Goal: Task Accomplishment & Management: Use online tool/utility

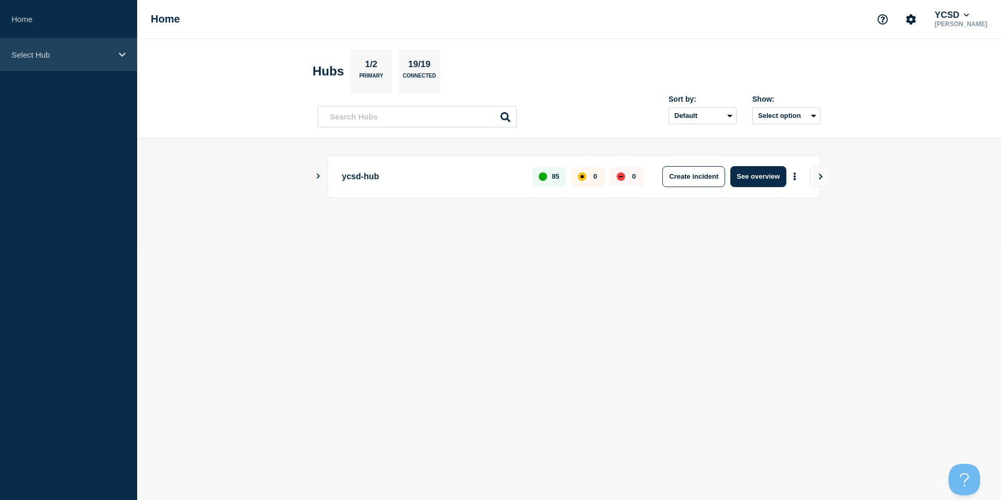
click at [124, 53] on icon at bounding box center [122, 55] width 7 height 8
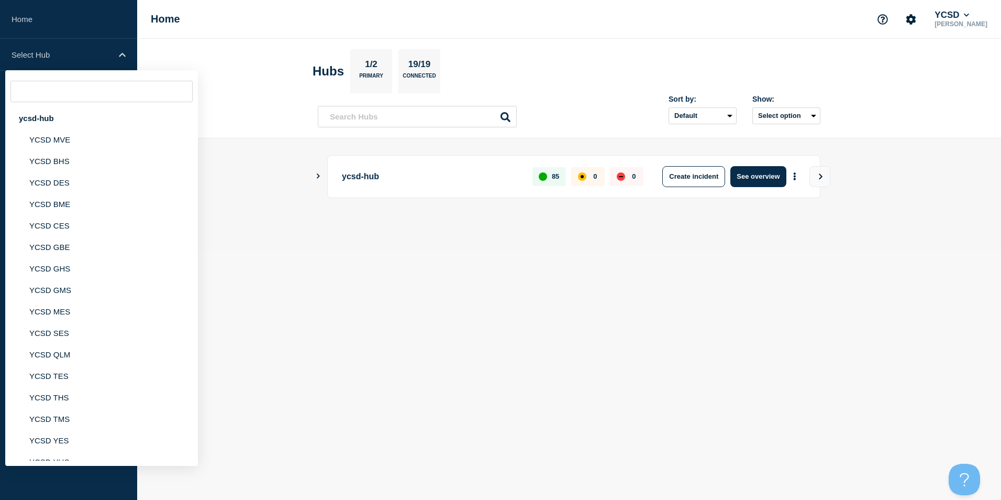
click at [310, 173] on main "ycsd-hub 85 0 0 Create incident See overview" at bounding box center [569, 194] width 864 height 112
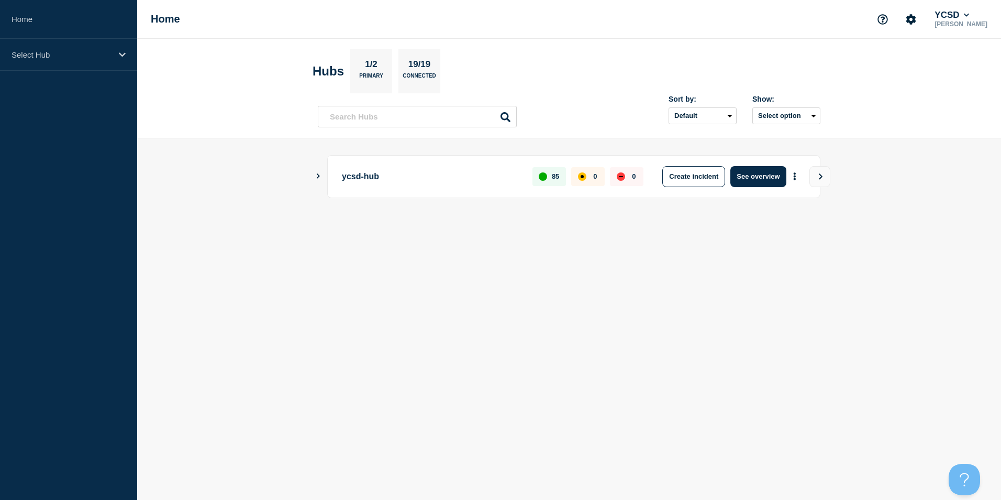
click at [321, 176] on icon "Show Connected Hubs" at bounding box center [318, 175] width 7 height 5
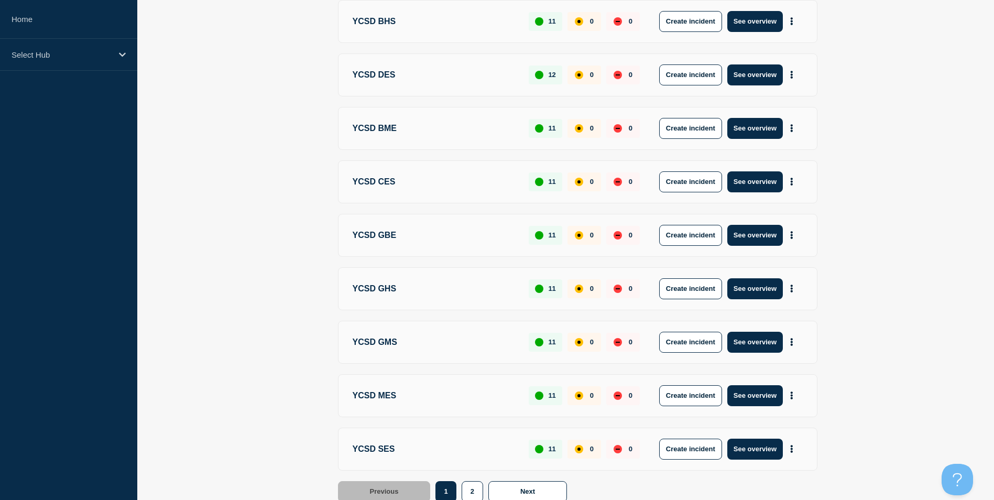
scroll to position [321, 0]
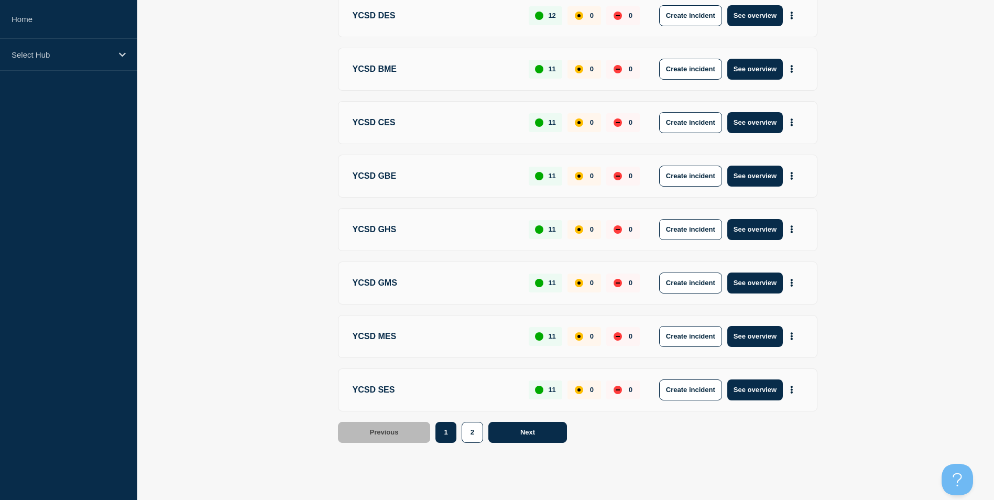
click at [542, 425] on button "Next" at bounding box center [527, 432] width 79 height 21
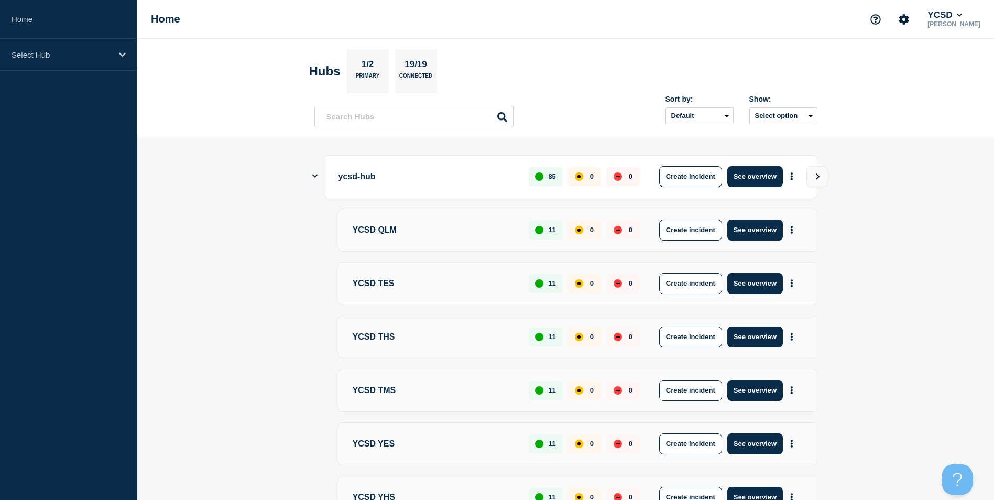
scroll to position [52, 0]
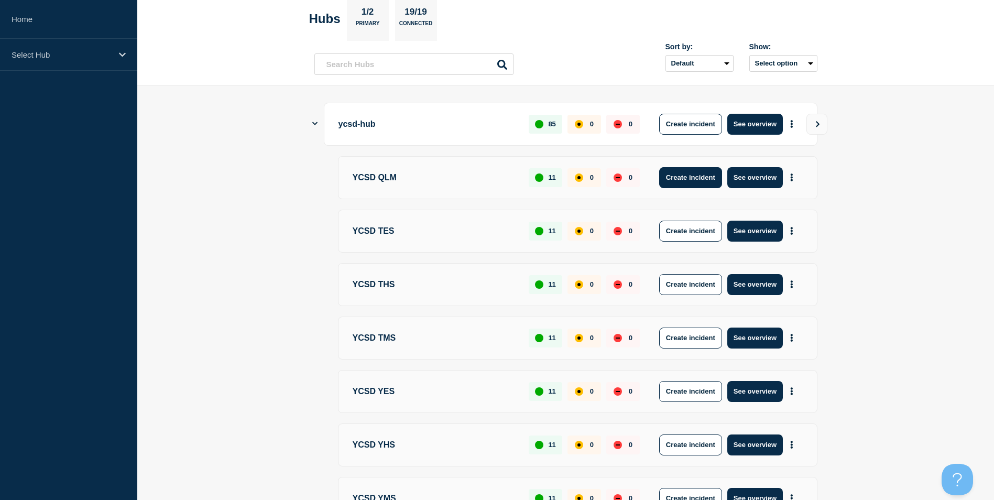
click at [698, 183] on button "Create incident" at bounding box center [690, 177] width 63 height 21
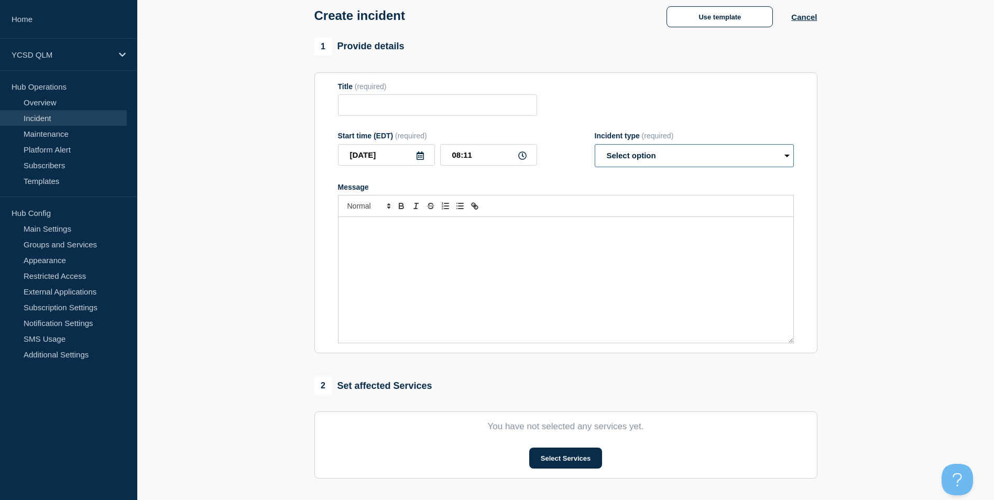
click at [634, 160] on select "Select option Investigating Identified Monitoring" at bounding box center [693, 155] width 199 height 23
click at [613, 102] on div "Title (required)" at bounding box center [566, 99] width 456 height 34
click at [26, 137] on link "Maintenance" at bounding box center [63, 134] width 127 height 16
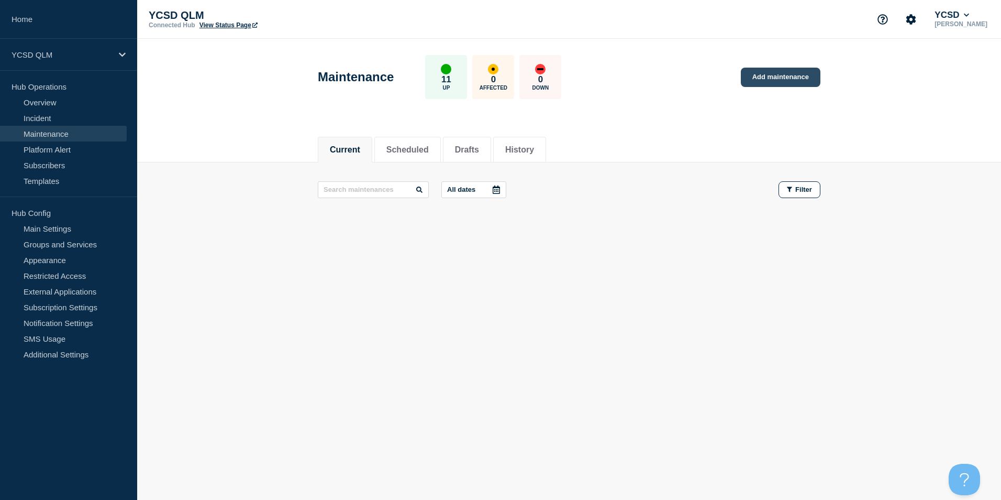
click at [754, 72] on link "Add maintenance" at bounding box center [781, 77] width 80 height 19
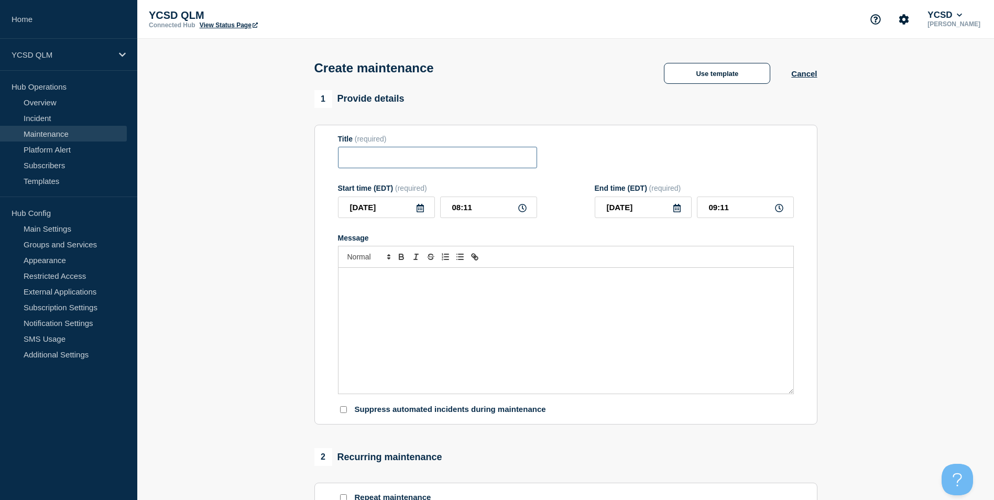
click at [429, 162] on input "Title" at bounding box center [437, 157] width 199 height 21
type input "Fire Alarm Inspection"
click at [698, 74] on button "Use template" at bounding box center [717, 73] width 106 height 21
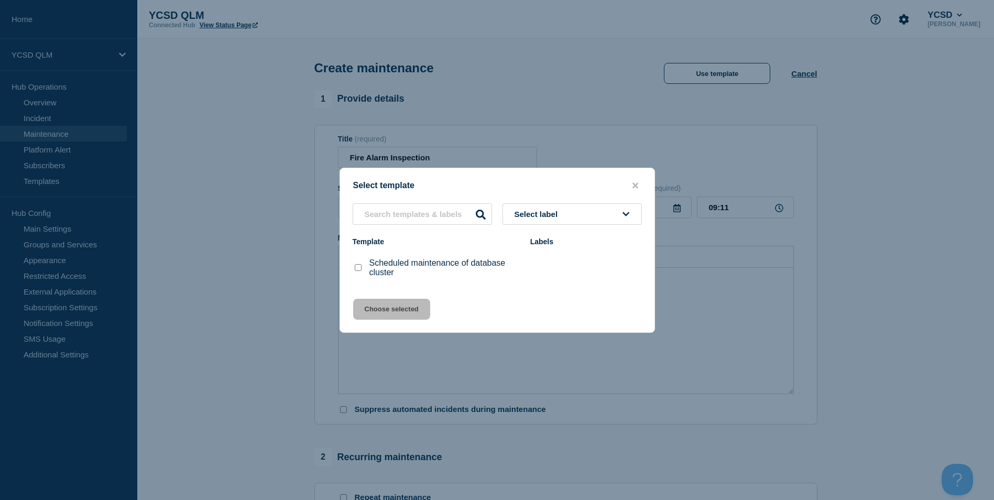
click at [355, 266] on input "Scheduled maintenance of database cluster checkbox" at bounding box center [358, 267] width 7 height 7
checkbox input "true"
click at [378, 310] on button "Choose selected" at bounding box center [391, 309] width 77 height 21
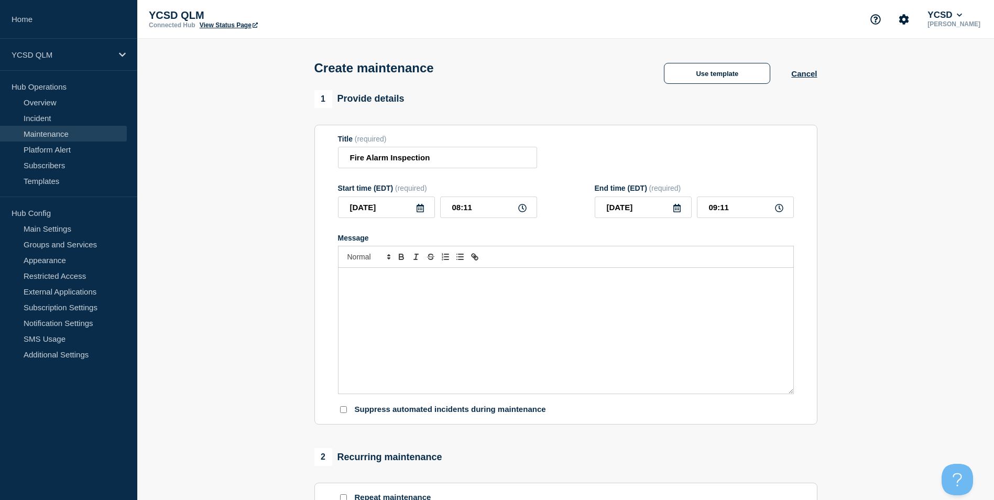
type input "10:11"
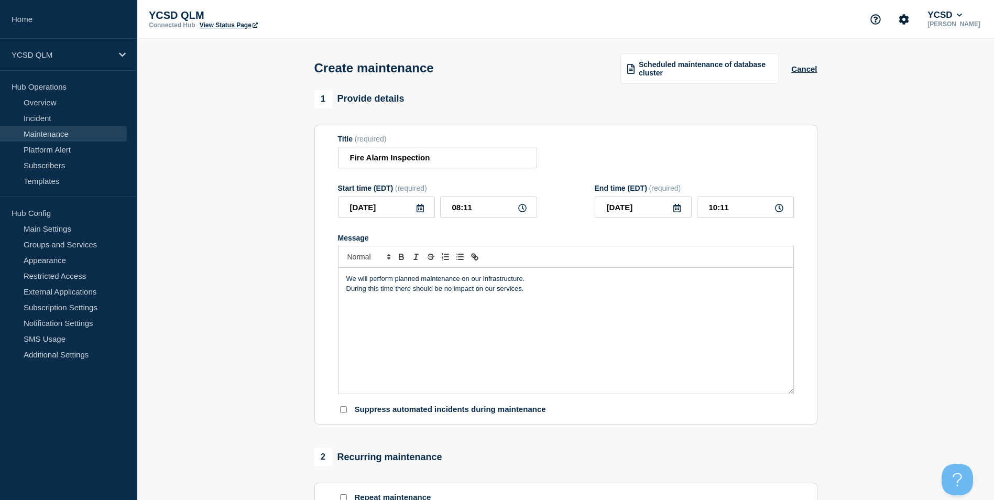
click at [560, 316] on div "We will perform planned maintenance on our infrastructure. During this time the…" at bounding box center [565, 331] width 455 height 126
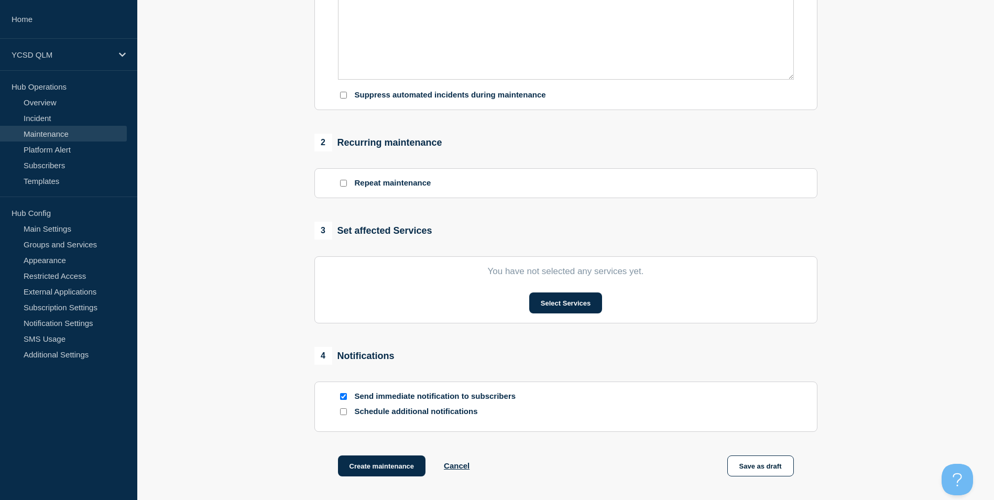
scroll to position [367, 0]
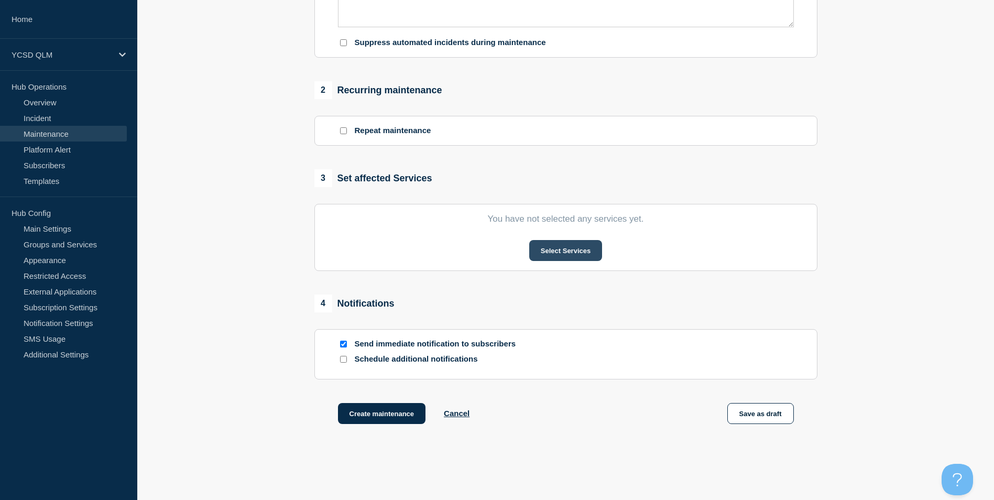
click at [577, 254] on button "Select Services" at bounding box center [565, 250] width 73 height 21
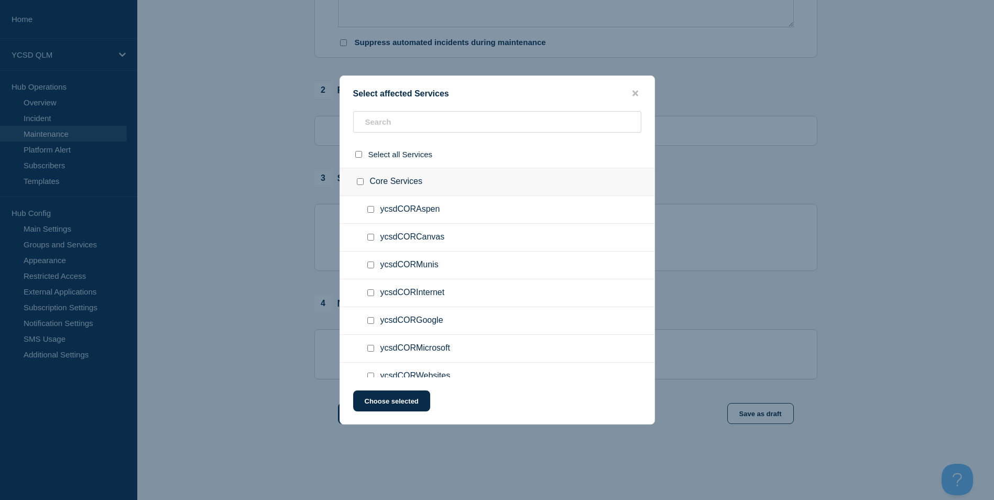
scroll to position [152, 0]
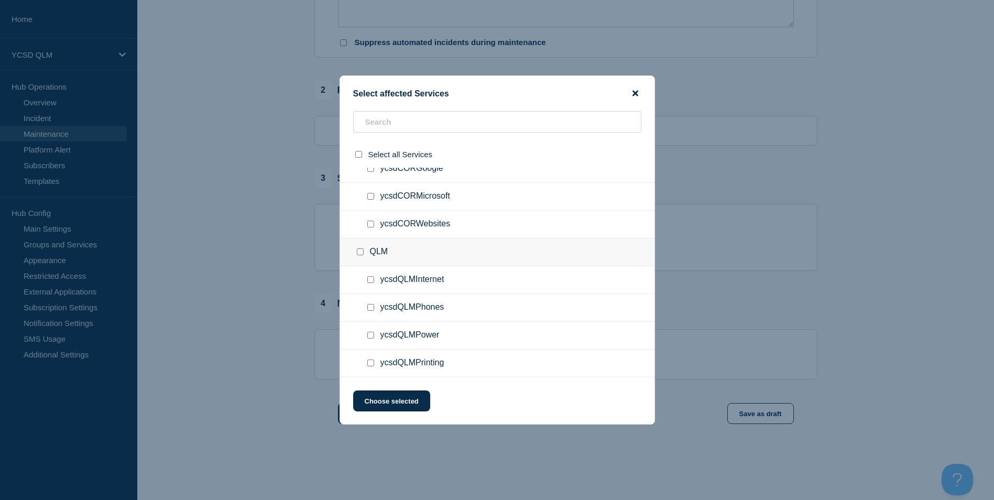
click at [636, 92] on icon "close button" at bounding box center [635, 94] width 6 height 6
